Goal: Information Seeking & Learning: Learn about a topic

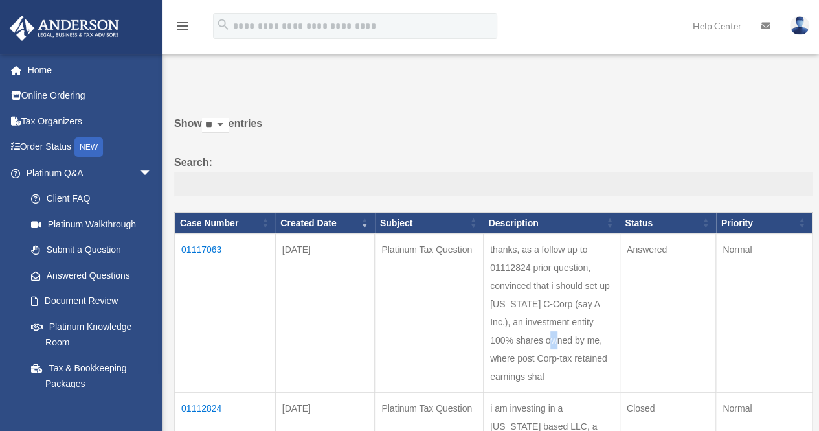
drag, startPoint x: 0, startPoint y: 0, endPoint x: 491, endPoint y: 311, distance: 581.3
click at [491, 311] on td "thanks, as a follow up to 01112824 prior question, convinced that i should set …" at bounding box center [552, 313] width 137 height 159
click at [214, 247] on td "01117063" at bounding box center [225, 313] width 101 height 159
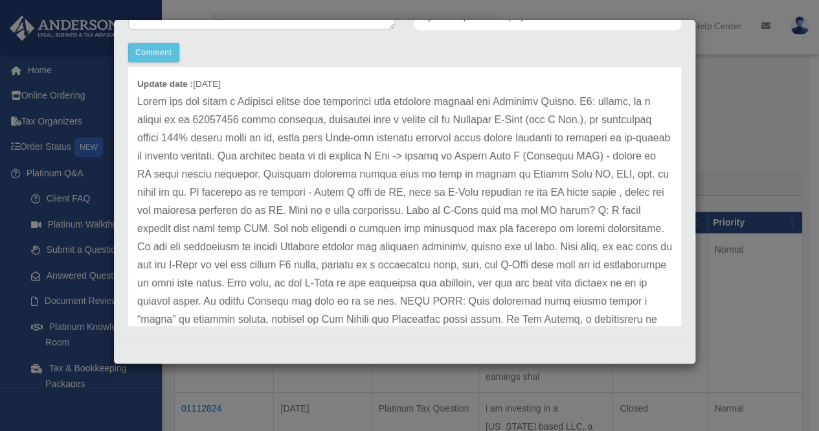
scroll to position [45, 0]
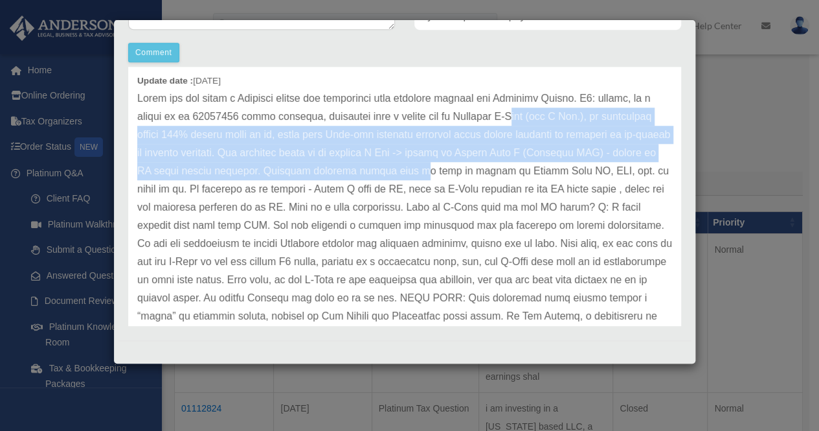
drag, startPoint x: 535, startPoint y: 124, endPoint x: 528, endPoint y: 163, distance: 39.4
click at [528, 163] on p at bounding box center [404, 306] width 535 height 435
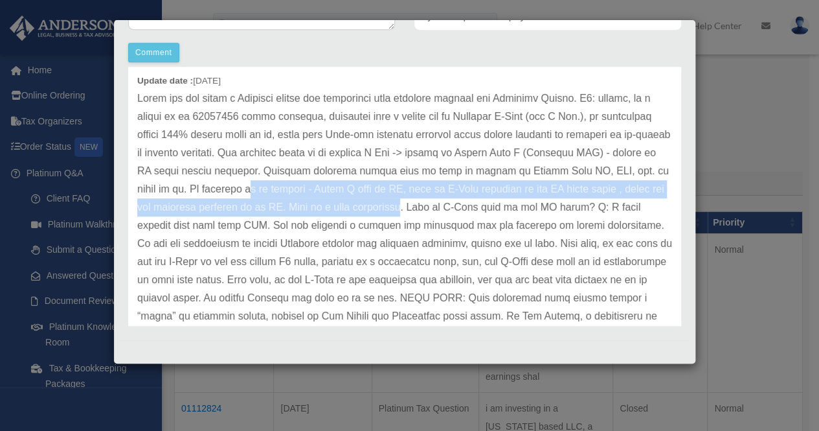
drag, startPoint x: 343, startPoint y: 182, endPoint x: 488, endPoint y: 199, distance: 145.4
click at [488, 199] on p at bounding box center [404, 306] width 535 height 435
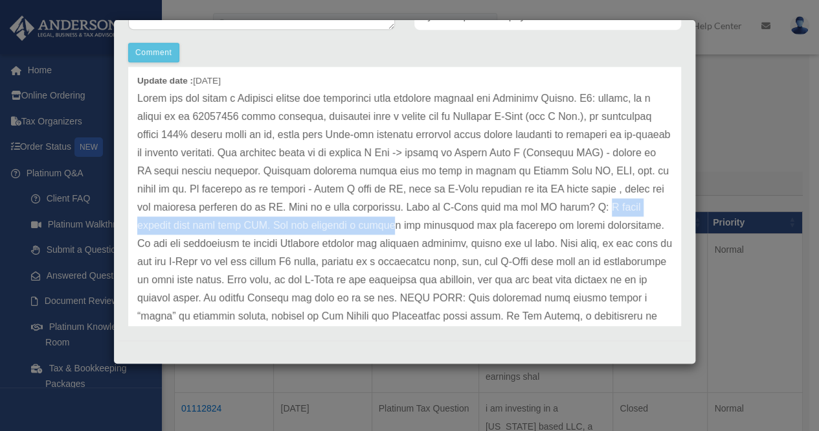
drag, startPoint x: 183, startPoint y: 218, endPoint x: 467, endPoint y: 219, distance: 284.9
click at [467, 219] on p at bounding box center [404, 306] width 535 height 435
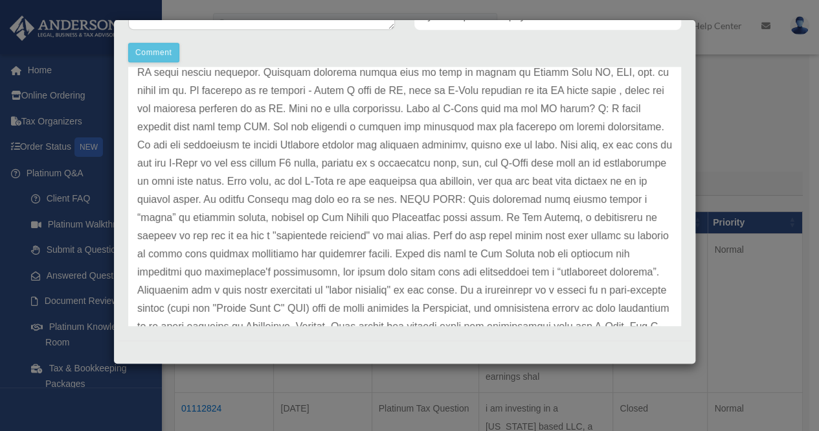
scroll to position [145, 0]
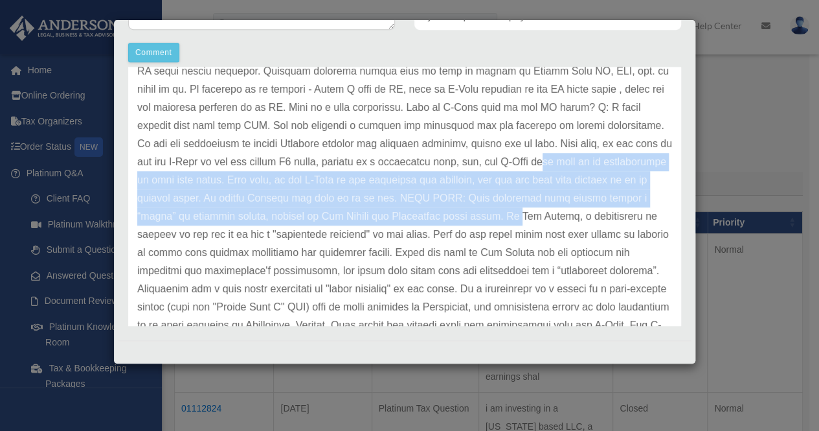
drag, startPoint x: 638, startPoint y: 160, endPoint x: 579, endPoint y: 209, distance: 77.3
click at [579, 209] on p at bounding box center [404, 207] width 535 height 435
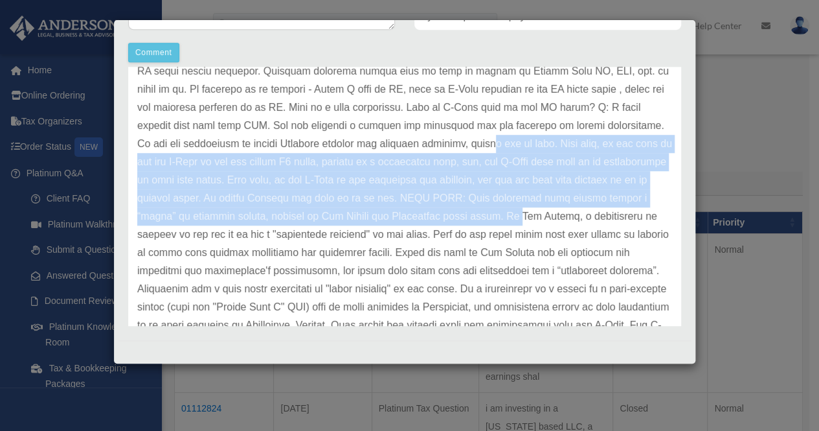
drag, startPoint x: 579, startPoint y: 209, endPoint x: 559, endPoint y: 137, distance: 75.1
click at [559, 137] on p at bounding box center [404, 207] width 535 height 435
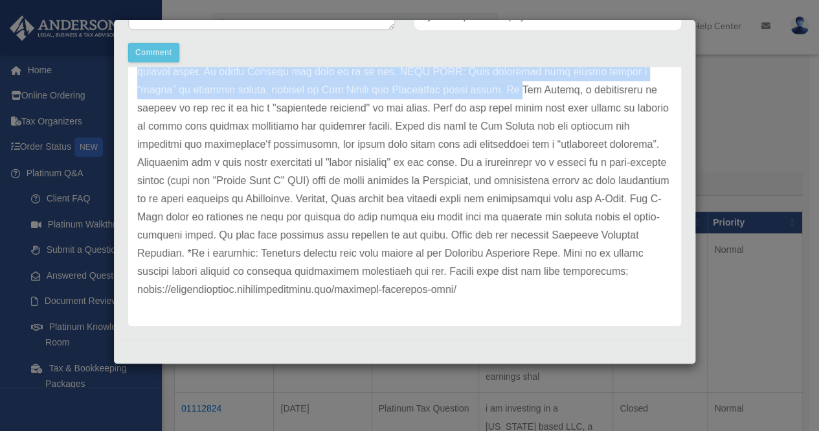
scroll to position [54, 0]
